Goal: Information Seeking & Learning: Learn about a topic

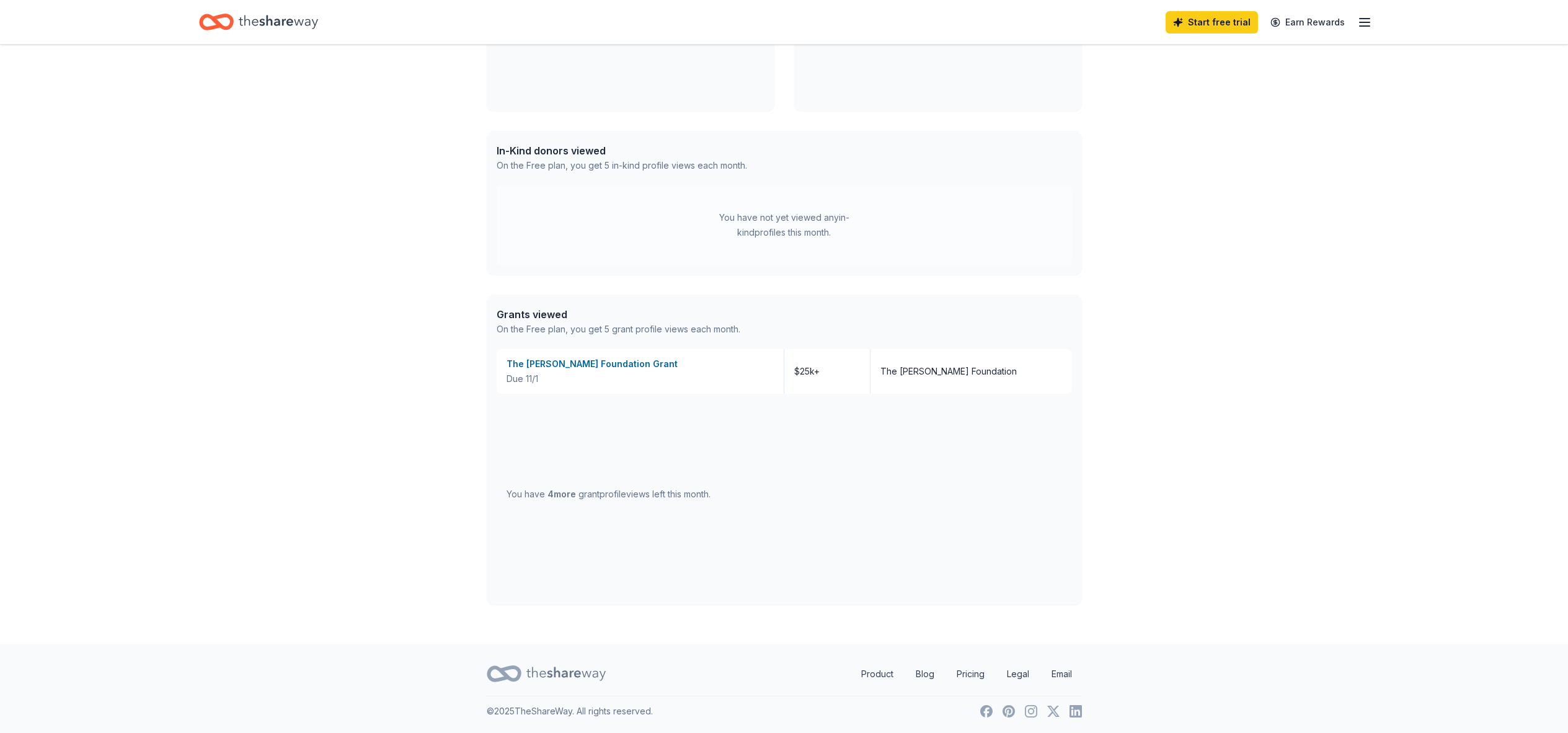
scroll to position [242, 0]
click at [604, 361] on div "The Brown-Forman Foundation Grant" at bounding box center [640, 363] width 268 height 14
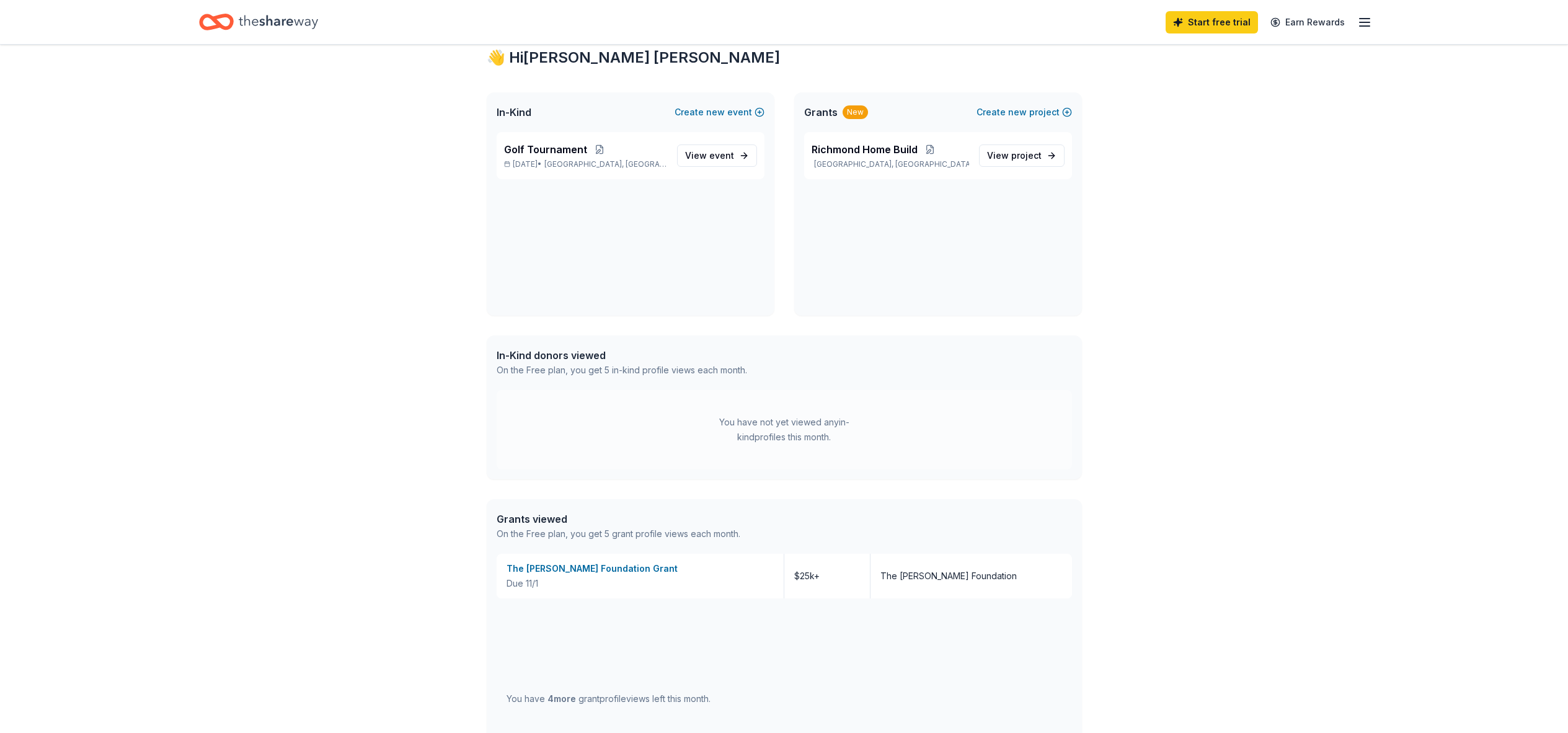
scroll to position [0, 0]
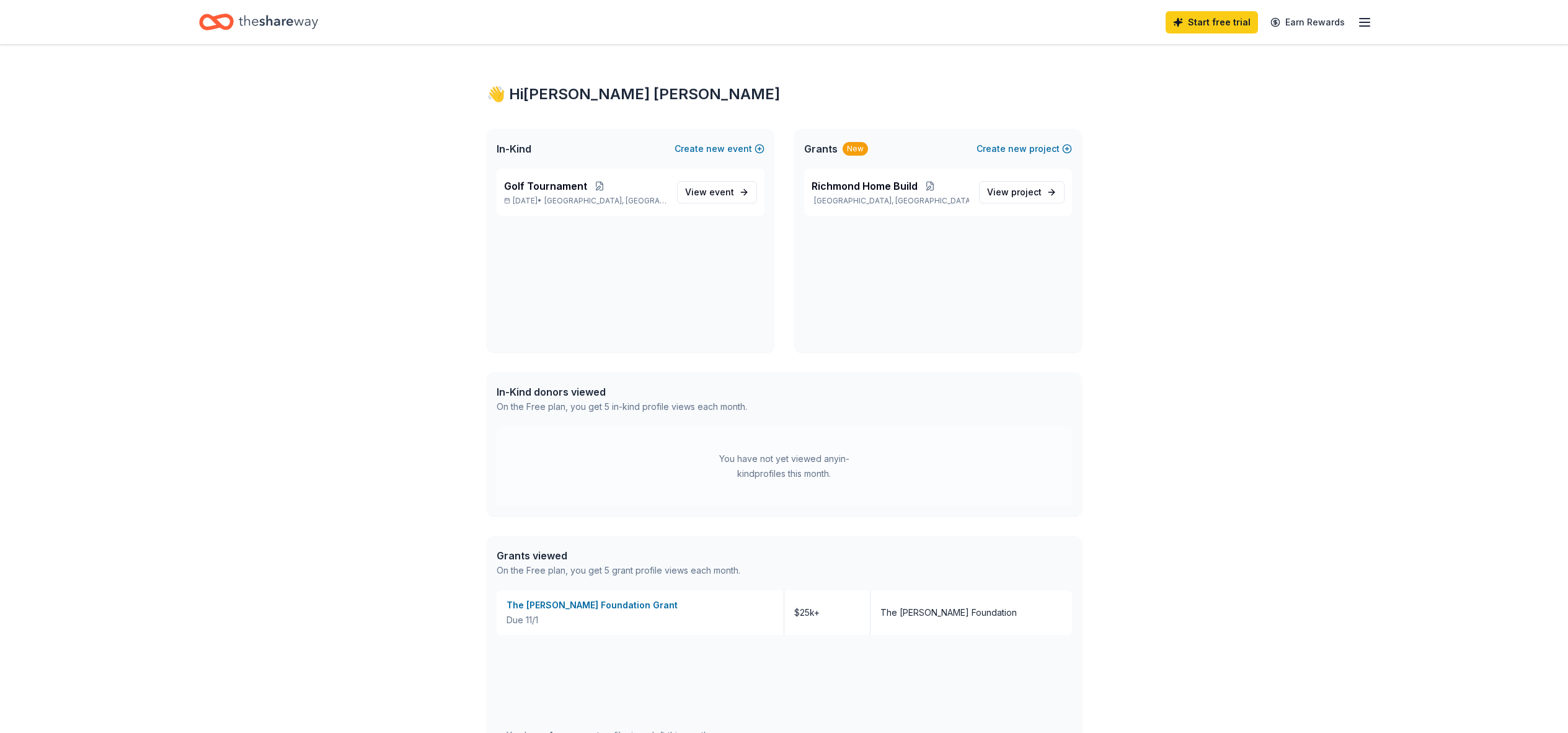
click at [822, 146] on span "Grants" at bounding box center [820, 148] width 34 height 14
click at [879, 184] on span "Richmond Home Build" at bounding box center [864, 186] width 106 height 14
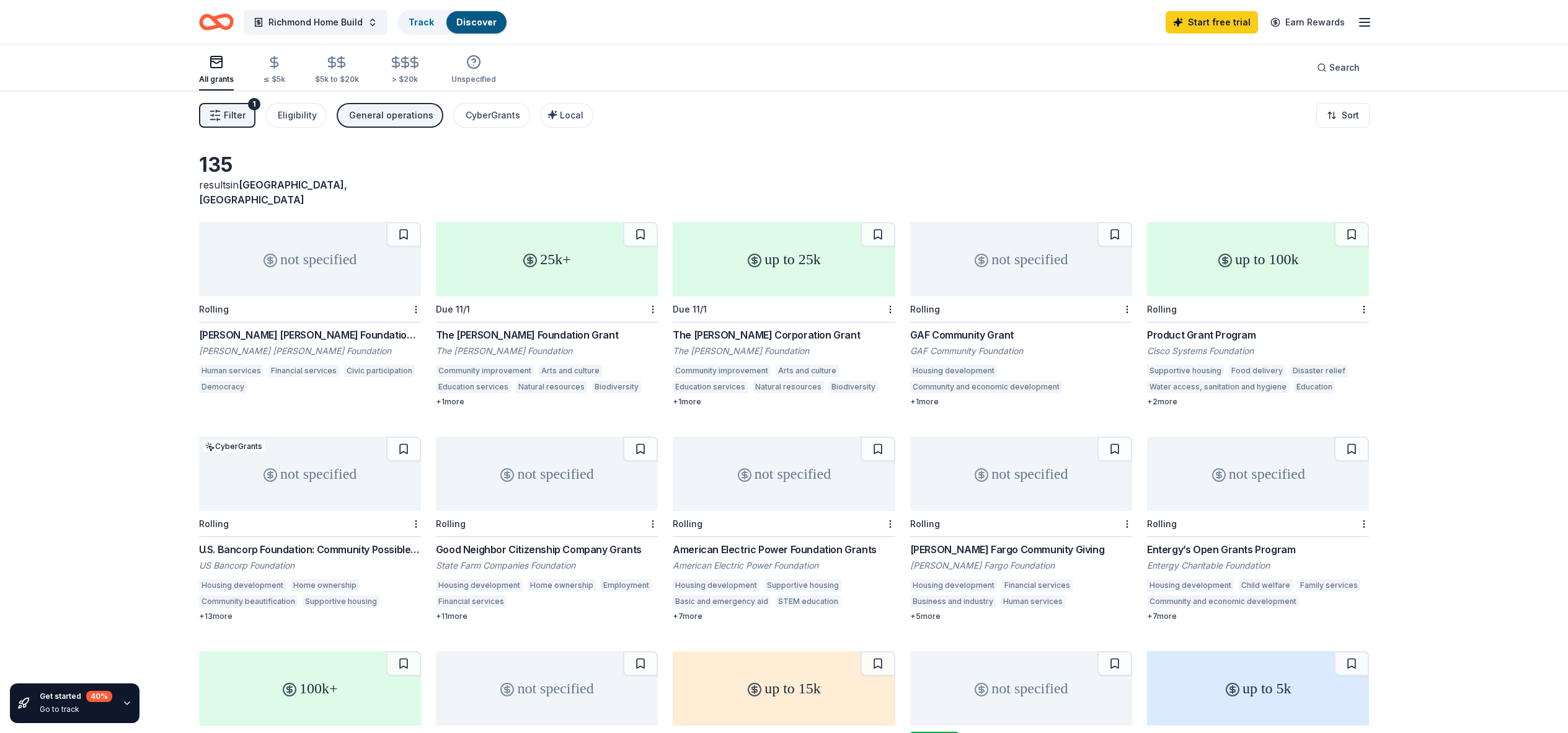
click at [351, 327] on div "Mary Reynolds Babcock Foundation Grant" at bounding box center [310, 334] width 222 height 14
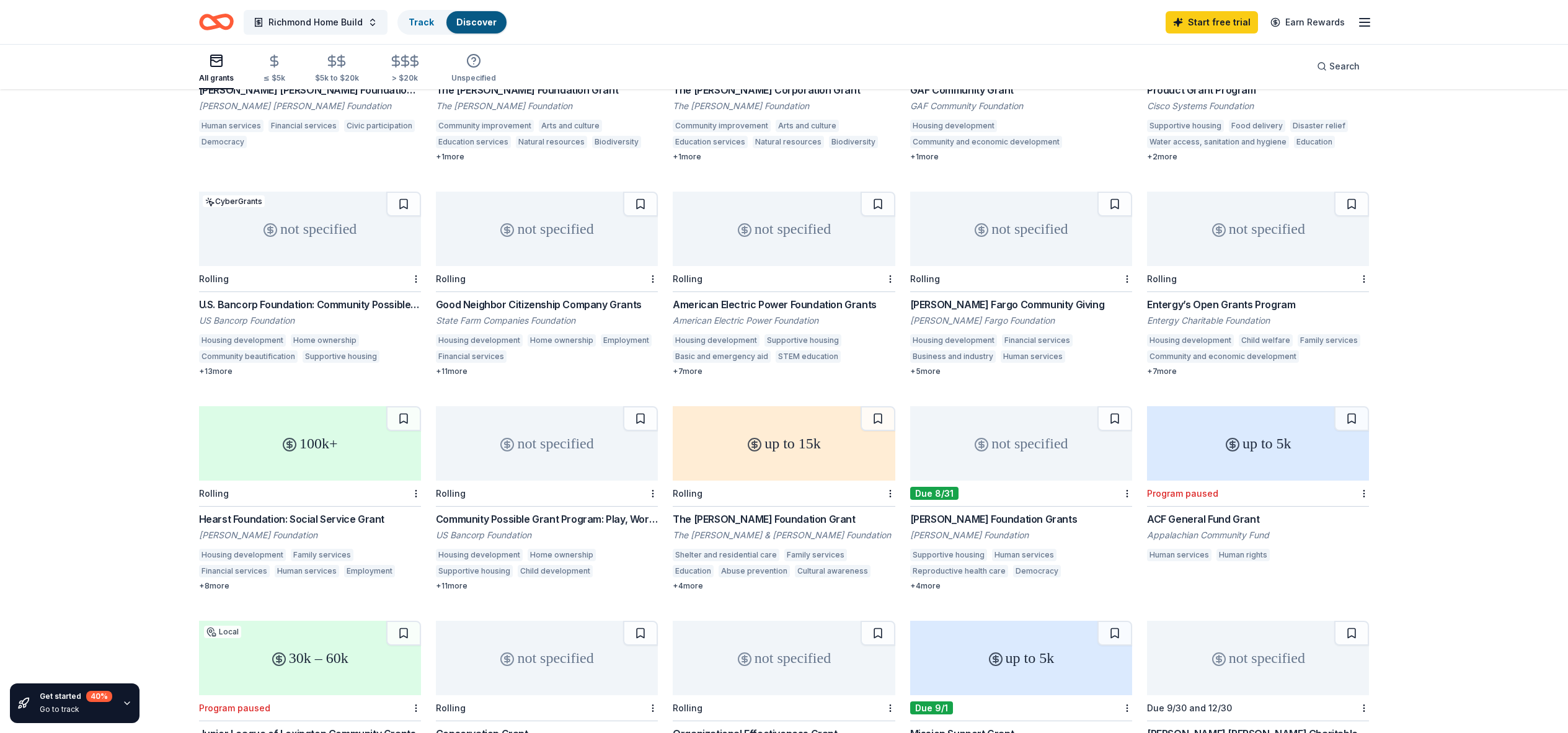
scroll to position [249, 0]
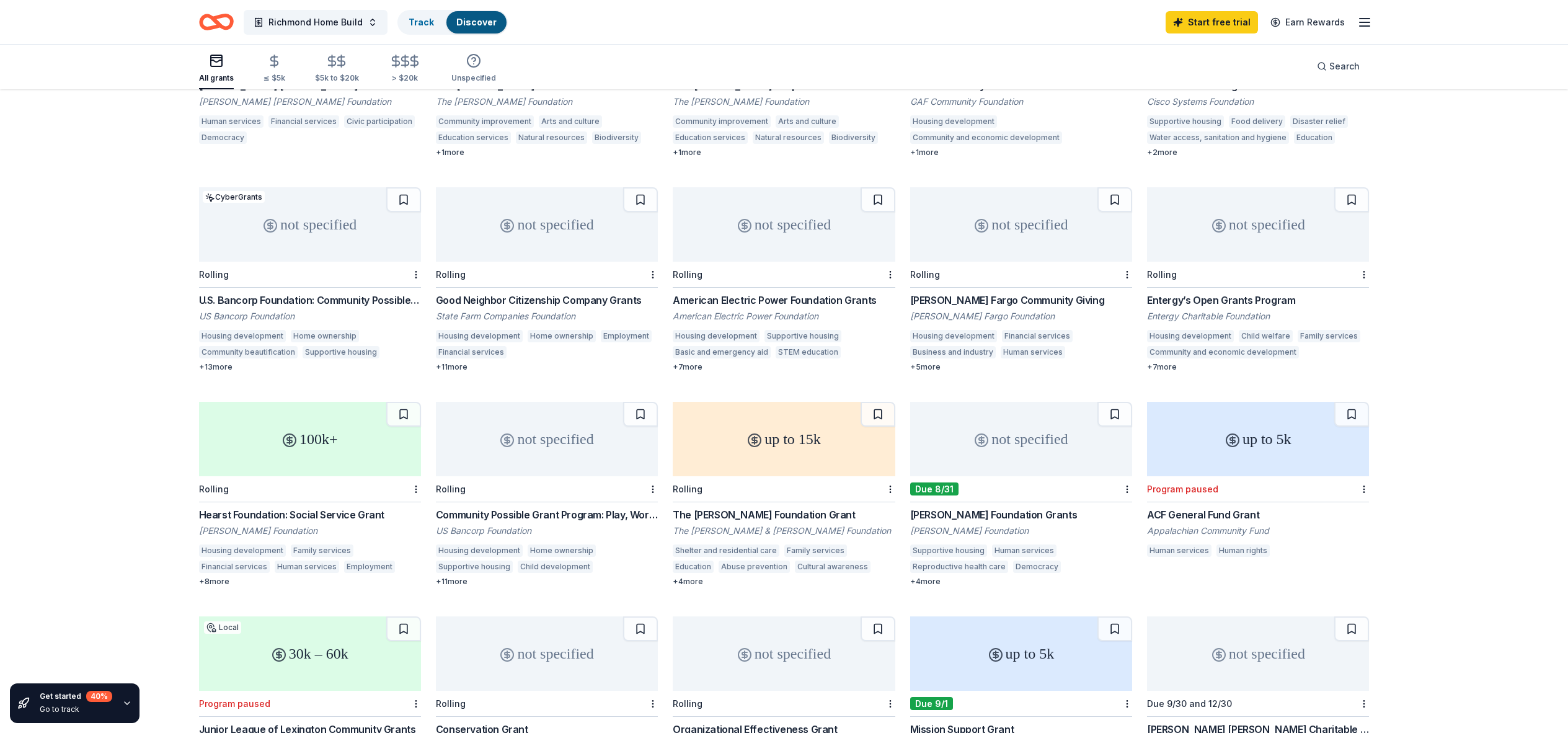
click at [800, 293] on div "American Electric Power Foundation Grants" at bounding box center [784, 300] width 222 height 14
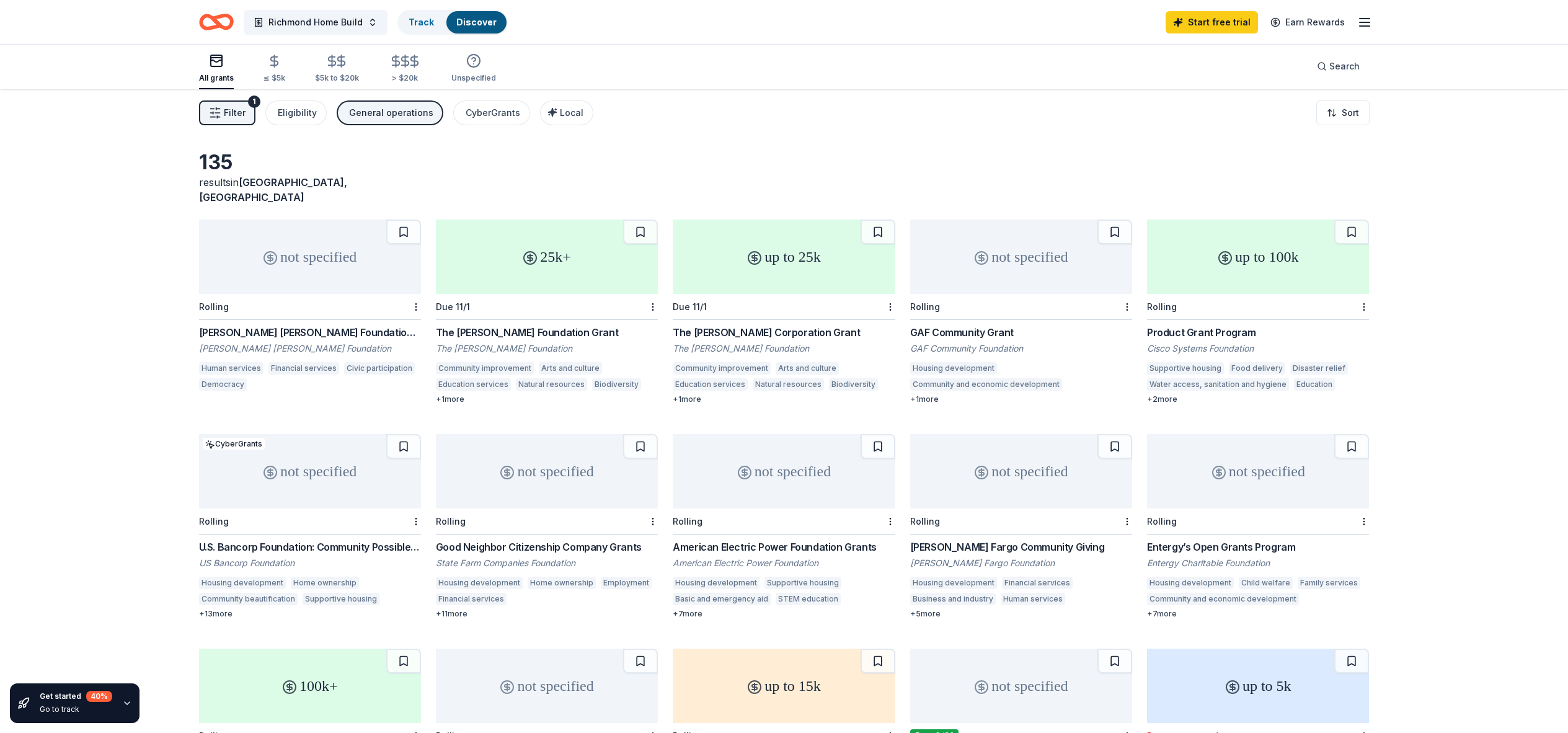
scroll to position [0, 0]
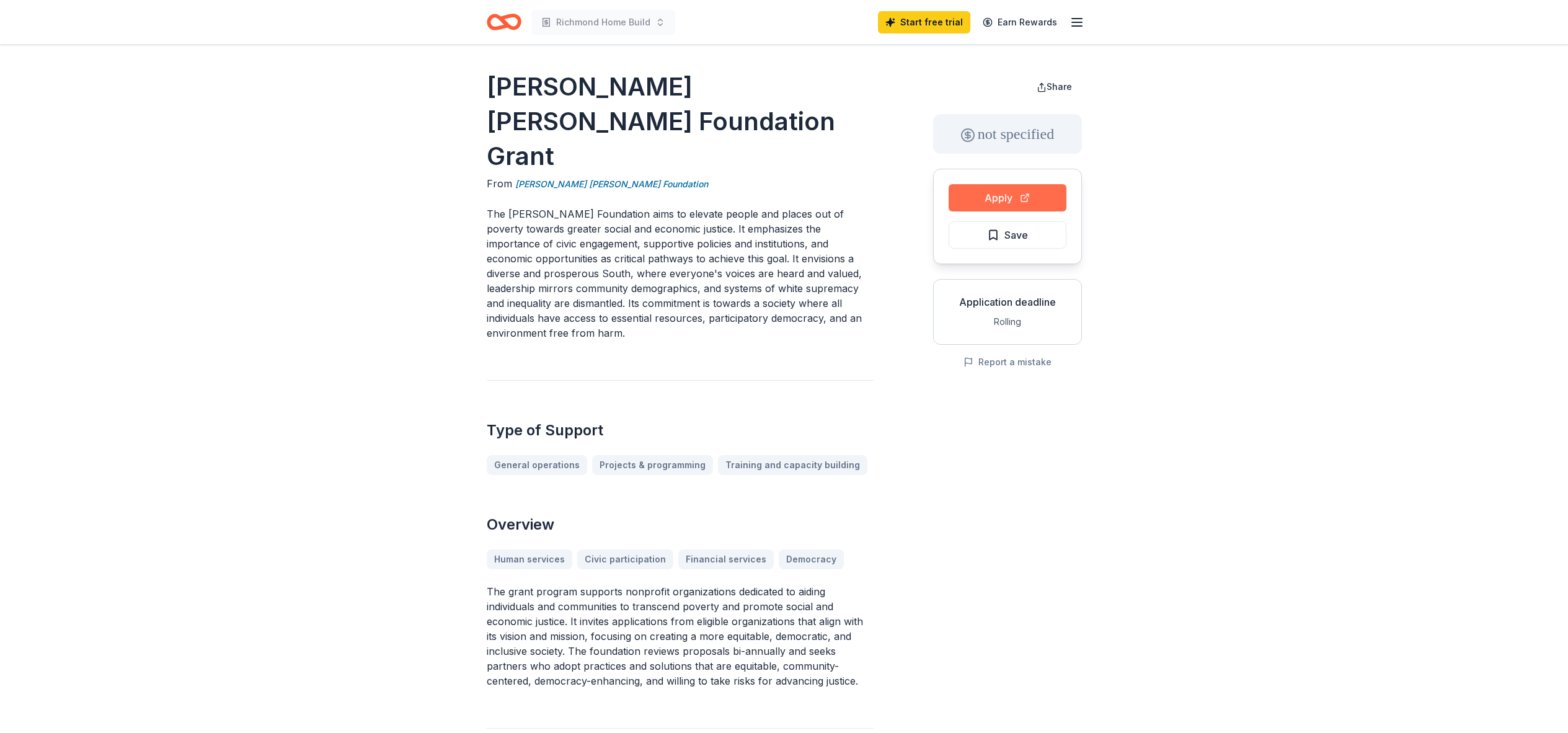
click at [1010, 196] on button "Apply" at bounding box center [1008, 197] width 117 height 27
